Goal: Task Accomplishment & Management: Use online tool/utility

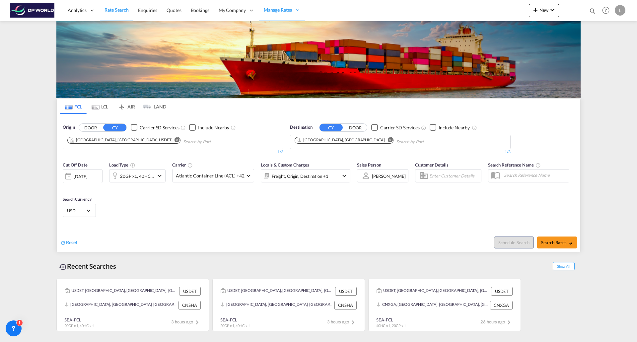
click at [540, 12] on span "New" at bounding box center [543, 9] width 25 height 5
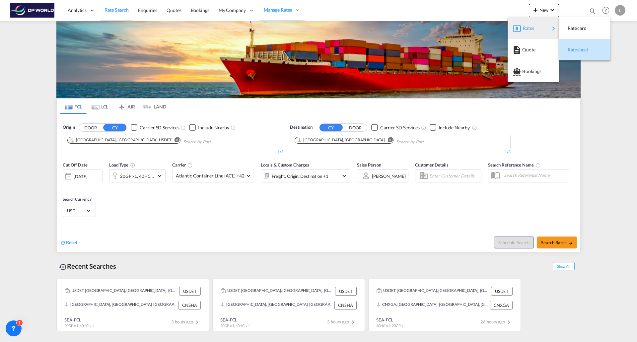
click at [575, 49] on span "Ratesheet" at bounding box center [570, 49] width 7 height 13
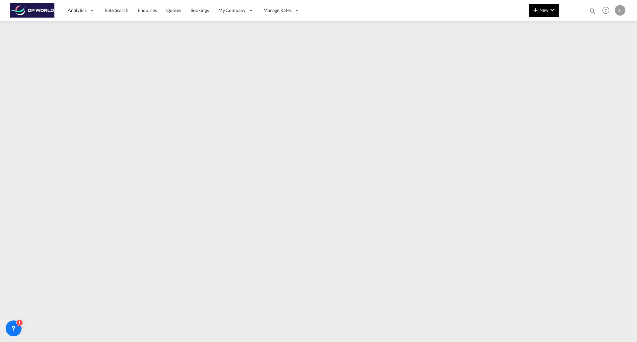
click at [546, 11] on span "New" at bounding box center [543, 9] width 25 height 5
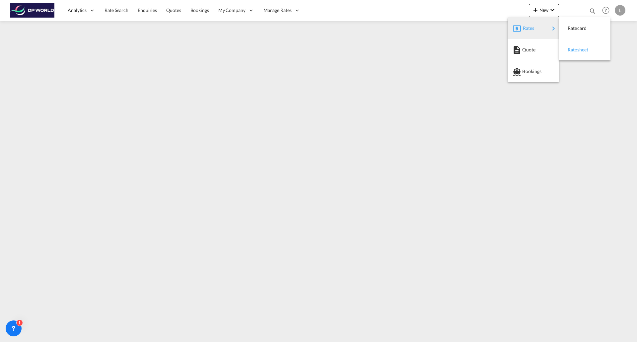
click at [575, 50] on span "Ratesheet" at bounding box center [570, 49] width 7 height 13
